Goal: Find specific page/section: Find specific page/section

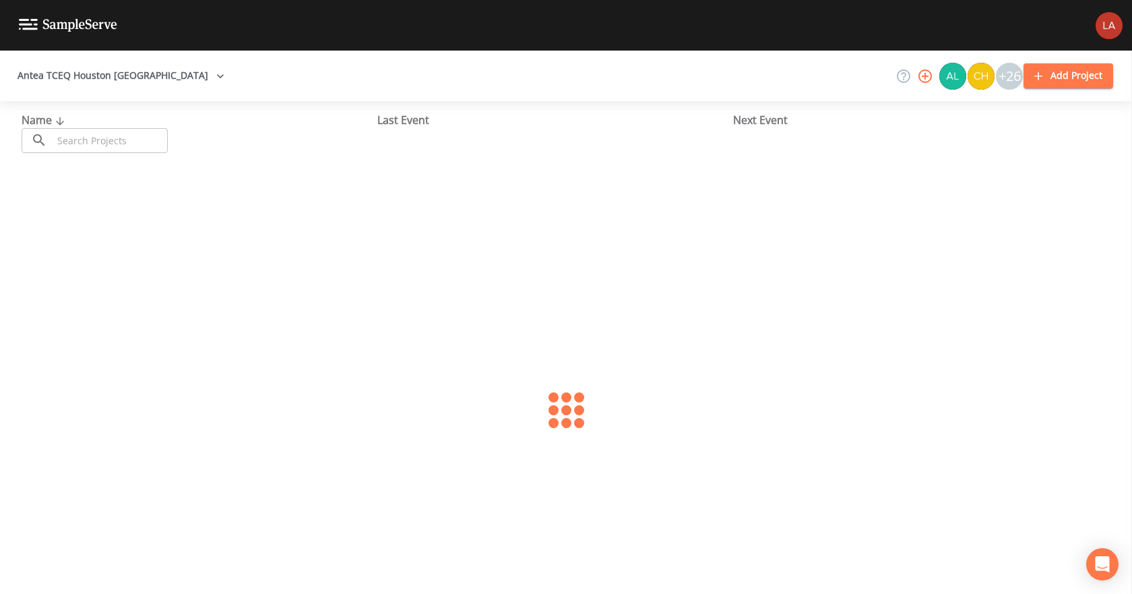
click at [140, 144] on input "text" at bounding box center [110, 140] width 115 height 25
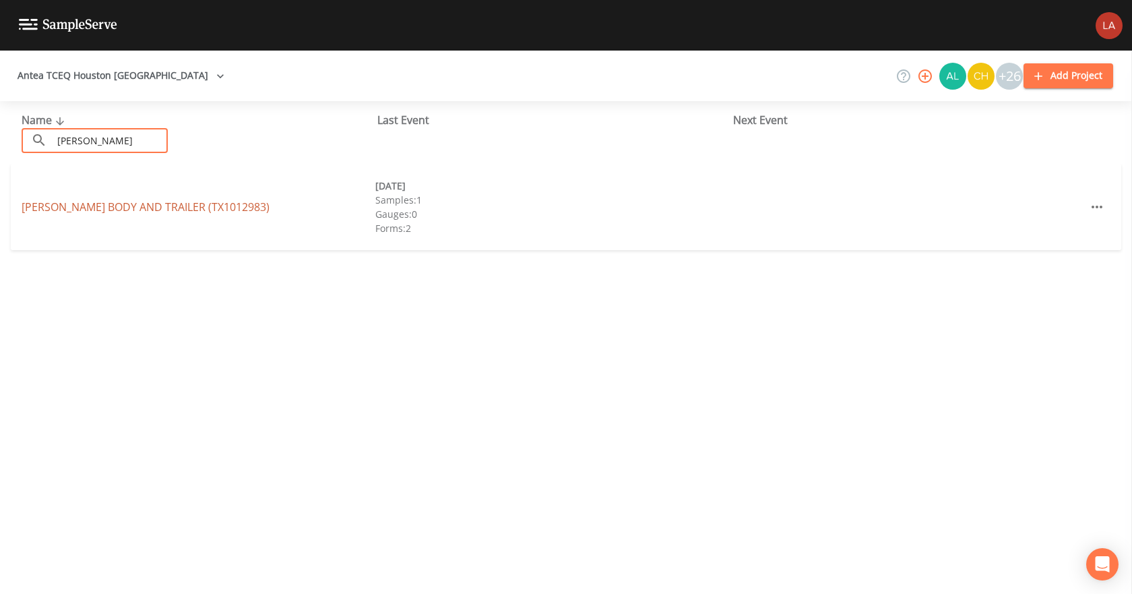
type input "[PERSON_NAME]"
click at [129, 201] on link "[PERSON_NAME] BODY AND TRAILER (TX1012983)" at bounding box center [146, 206] width 248 height 15
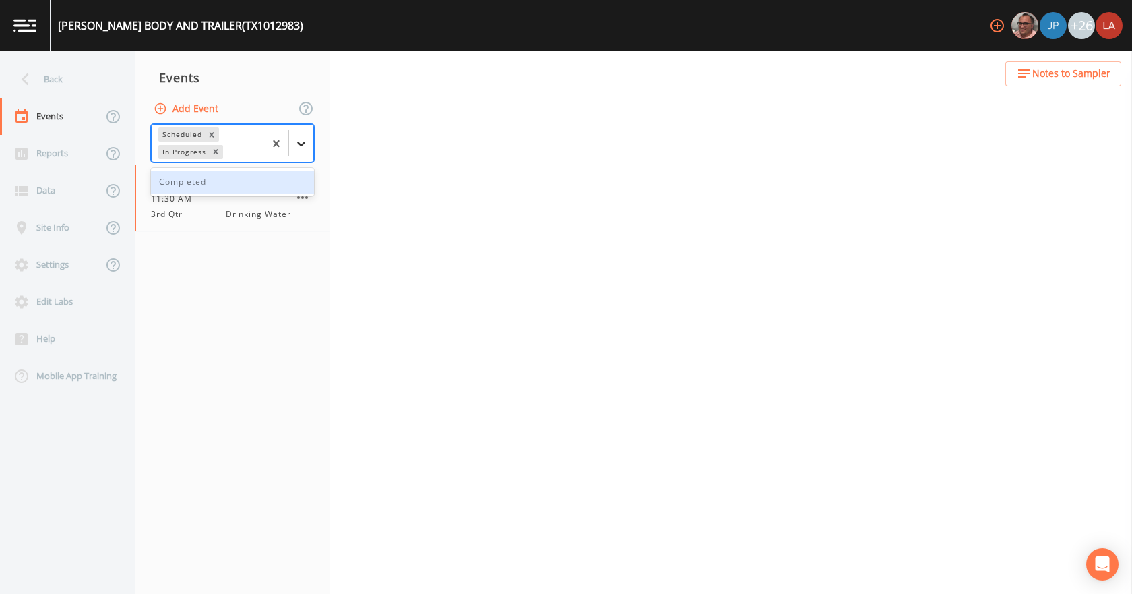
click at [292, 135] on div at bounding box center [301, 143] width 24 height 24
click at [200, 214] on div "3rd Qtr Drinking Water" at bounding box center [221, 214] width 140 height 12
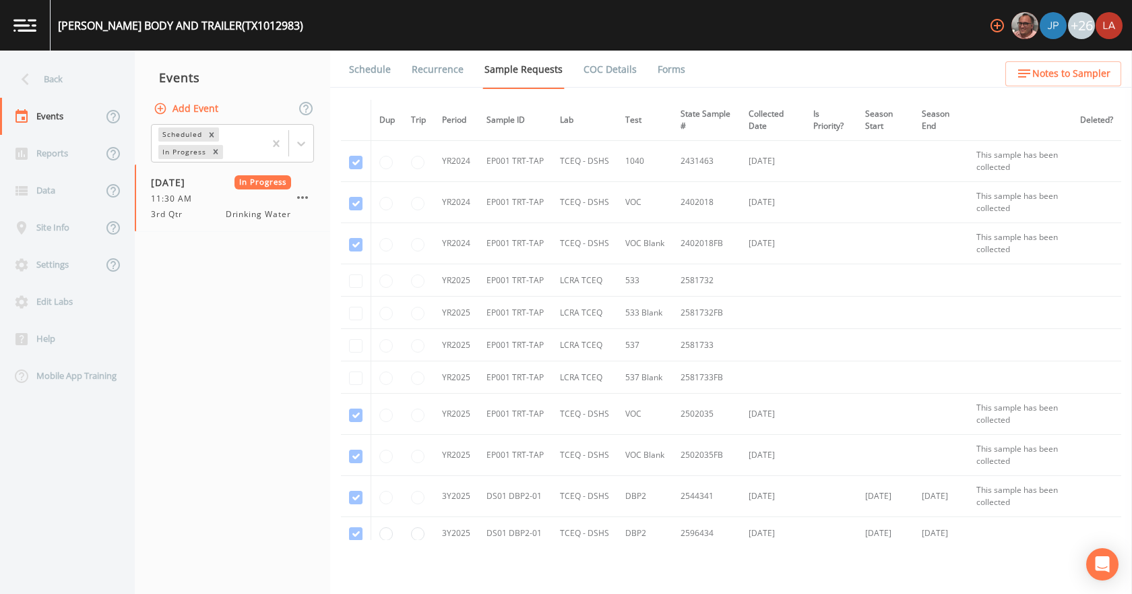
click at [377, 79] on link "Schedule" at bounding box center [370, 70] width 46 height 38
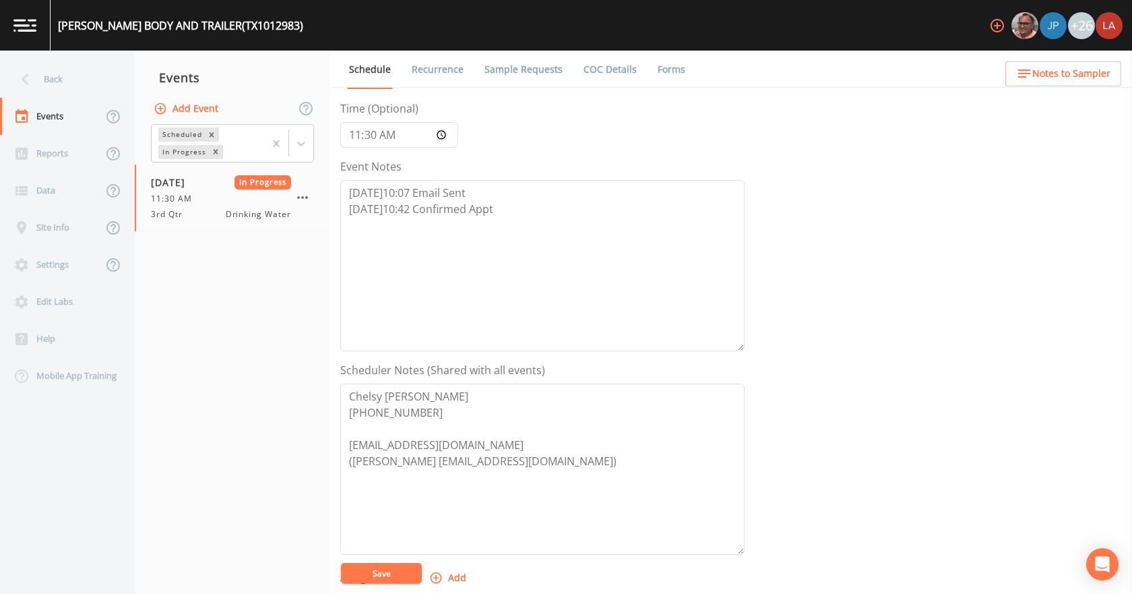
scroll to position [135, 0]
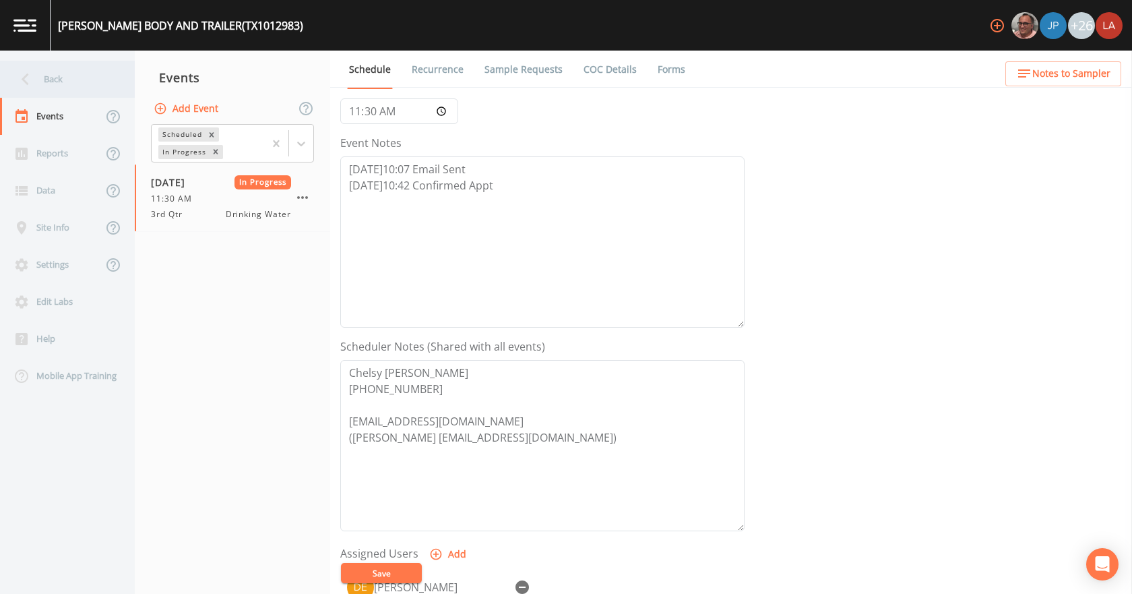
click at [57, 73] on div "Back" at bounding box center [60, 79] width 121 height 37
